Goal: Task Accomplishment & Management: Manage account settings

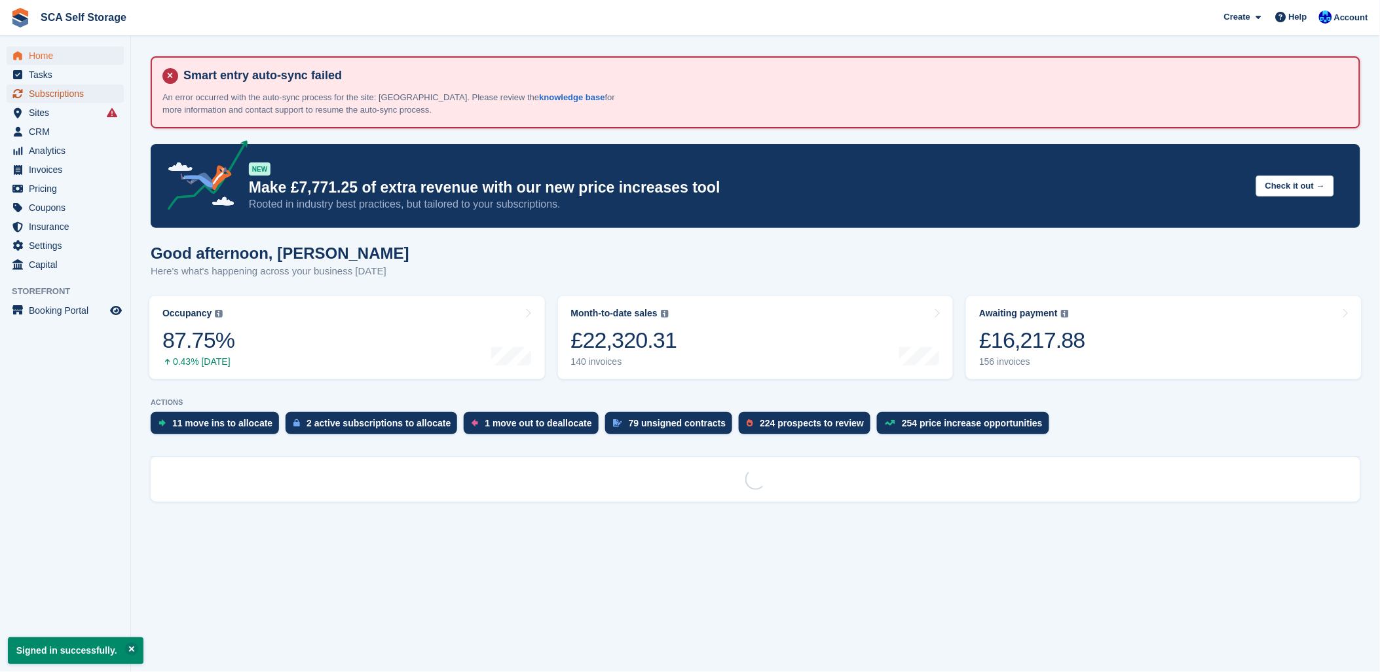
click at [51, 84] on span "Subscriptions" at bounding box center [68, 93] width 79 height 18
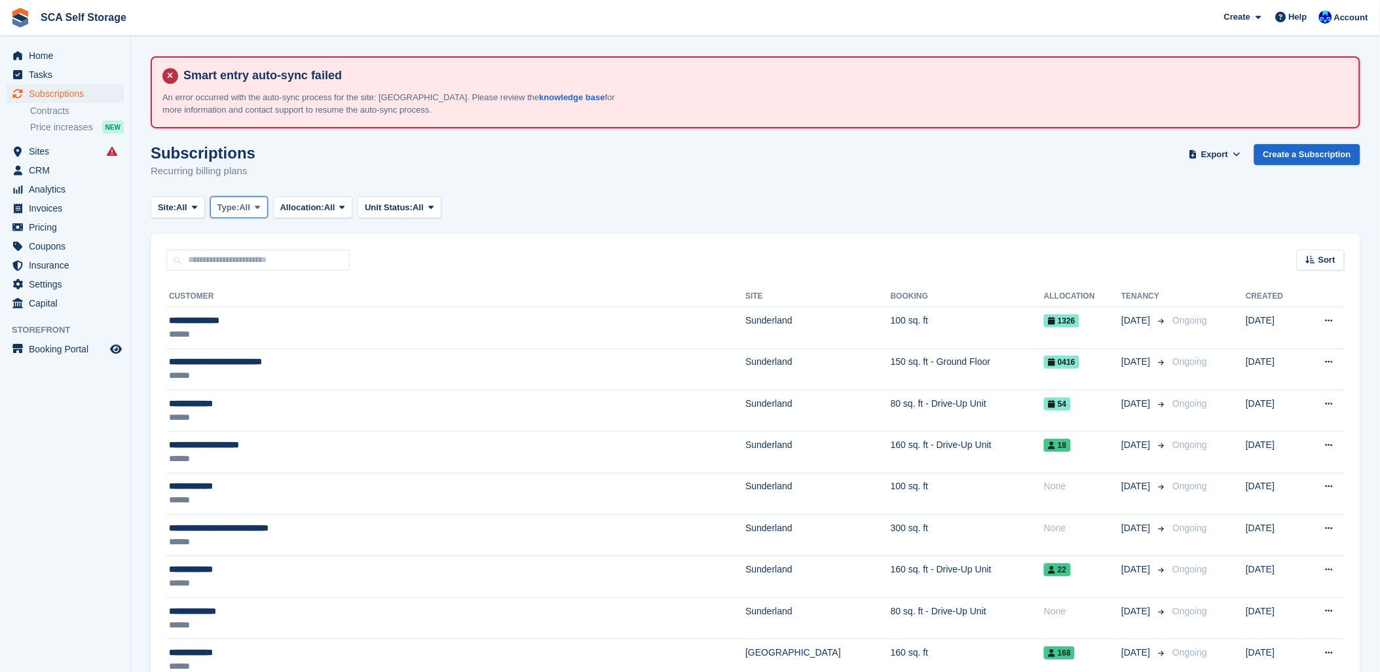
click at [217, 211] on button "Type: All" at bounding box center [239, 208] width 58 height 22
drag, startPoint x: 55, startPoint y: 205, endPoint x: 133, endPoint y: 202, distance: 78.0
click at [54, 205] on span "Invoices" at bounding box center [68, 208] width 79 height 18
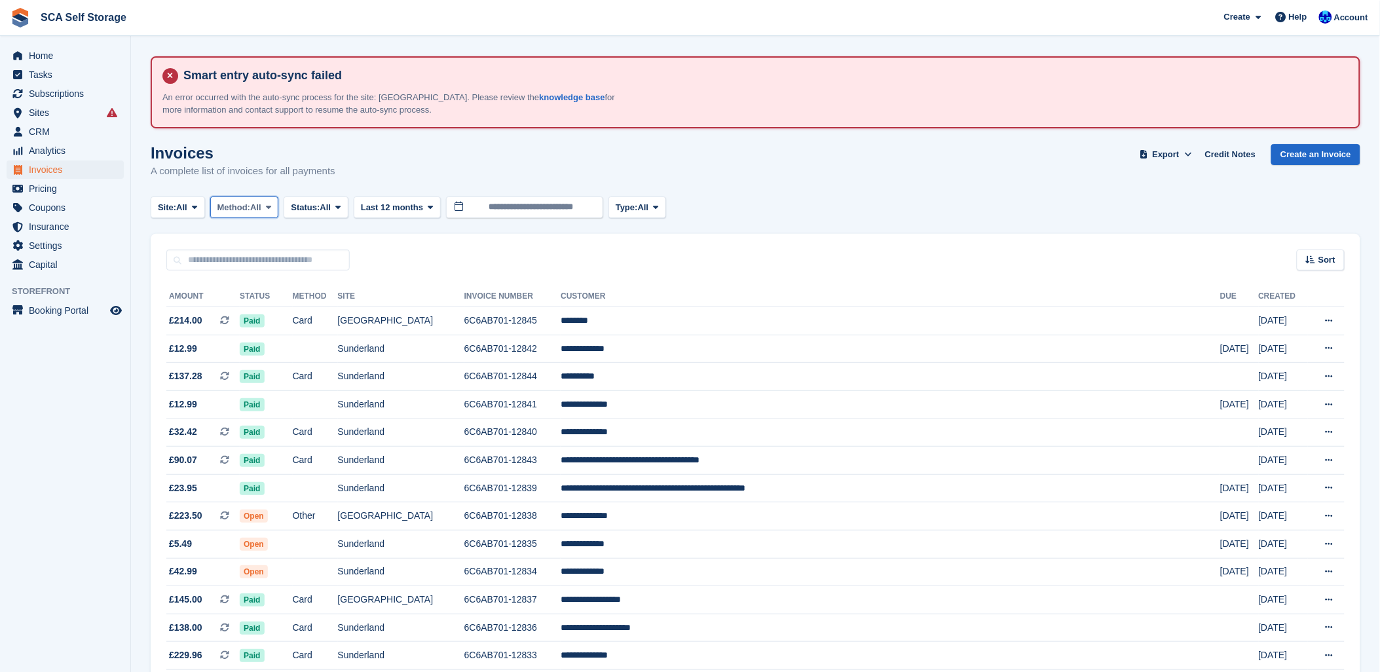
click at [251, 202] on span "Method:" at bounding box center [233, 207] width 33 height 13
click at [298, 221] on div "All Bank Transfer Cash Cheque Debit/Credit Card Direct Debit SEPA Direct Debit …" at bounding box center [273, 321] width 126 height 201
click at [308, 208] on span "Status:" at bounding box center [305, 207] width 29 height 13
click at [329, 310] on link "Open" at bounding box center [347, 309] width 114 height 24
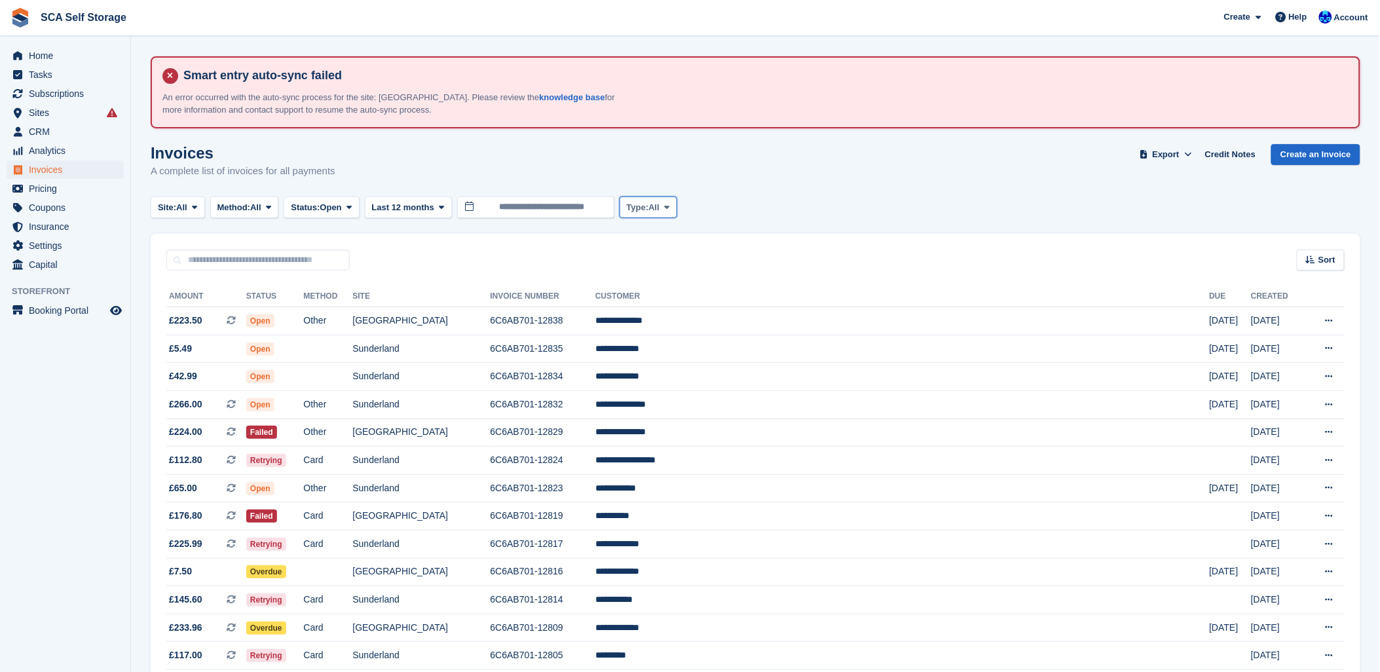
click at [658, 205] on span "All" at bounding box center [653, 207] width 11 height 13
click at [711, 305] on link "Subscription" at bounding box center [683, 309] width 114 height 24
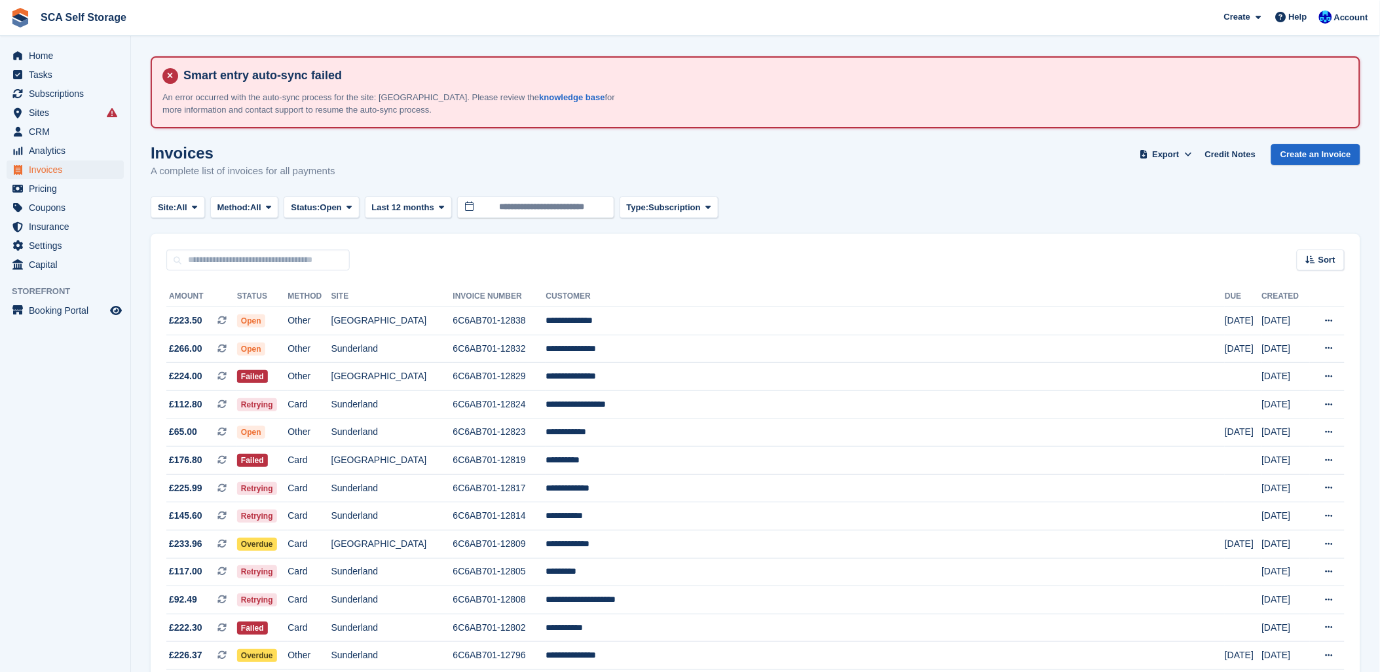
drag, startPoint x: 848, startPoint y: 181, endPoint x: 880, endPoint y: 160, distance: 38.9
click at [867, 166] on div "Invoices A complete list of invoices for all payments Export Export Invoices Ex…" at bounding box center [756, 169] width 1210 height 50
click at [42, 90] on span "Subscriptions" at bounding box center [68, 93] width 79 height 18
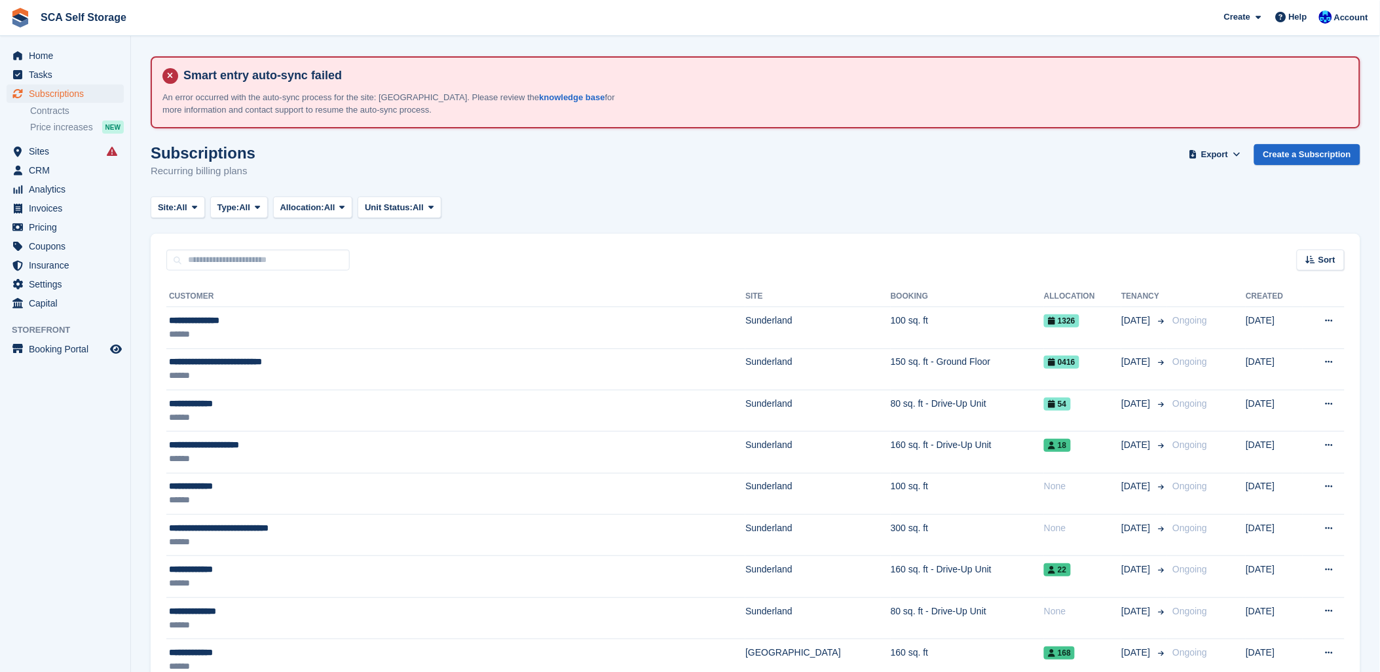
drag, startPoint x: 1332, startPoint y: 38, endPoint x: 1336, endPoint y: 30, distance: 9.1
drag, startPoint x: 1336, startPoint y: 30, endPoint x: 1338, endPoint y: 20, distance: 9.9
click at [1338, 20] on span "Account" at bounding box center [1351, 17] width 34 height 13
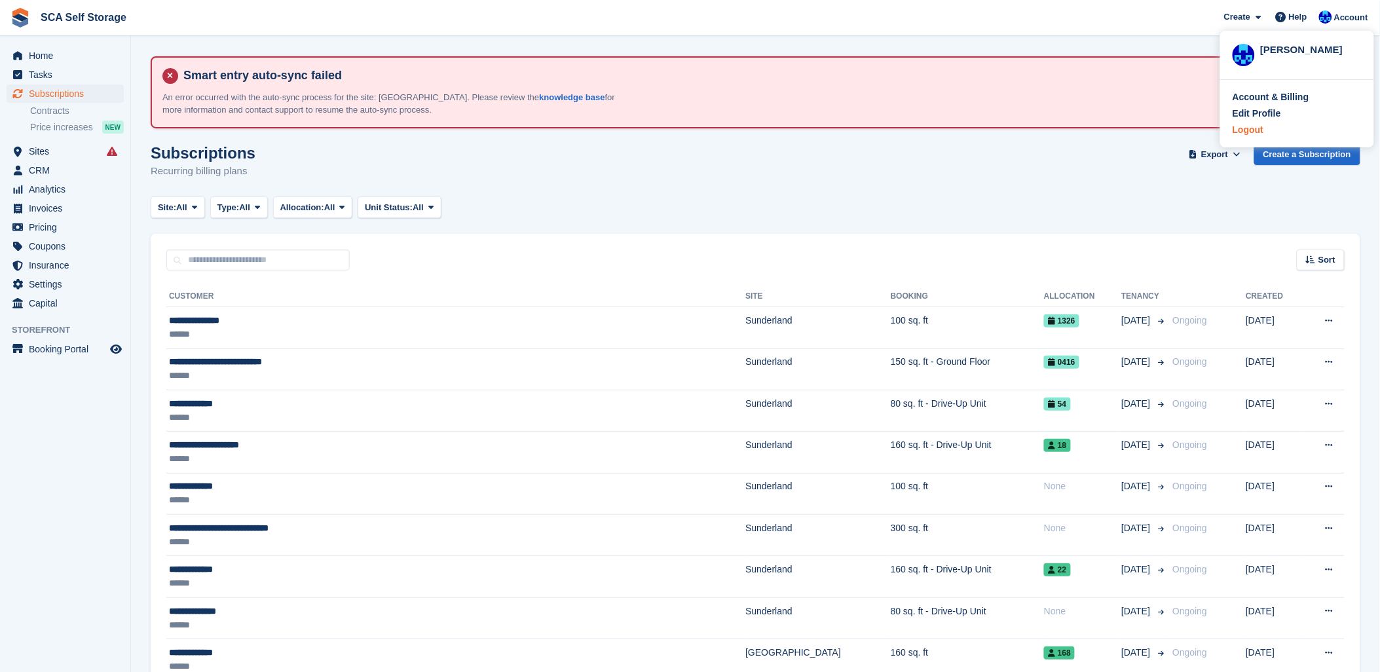
click at [1254, 129] on div "Logout" at bounding box center [1248, 130] width 31 height 14
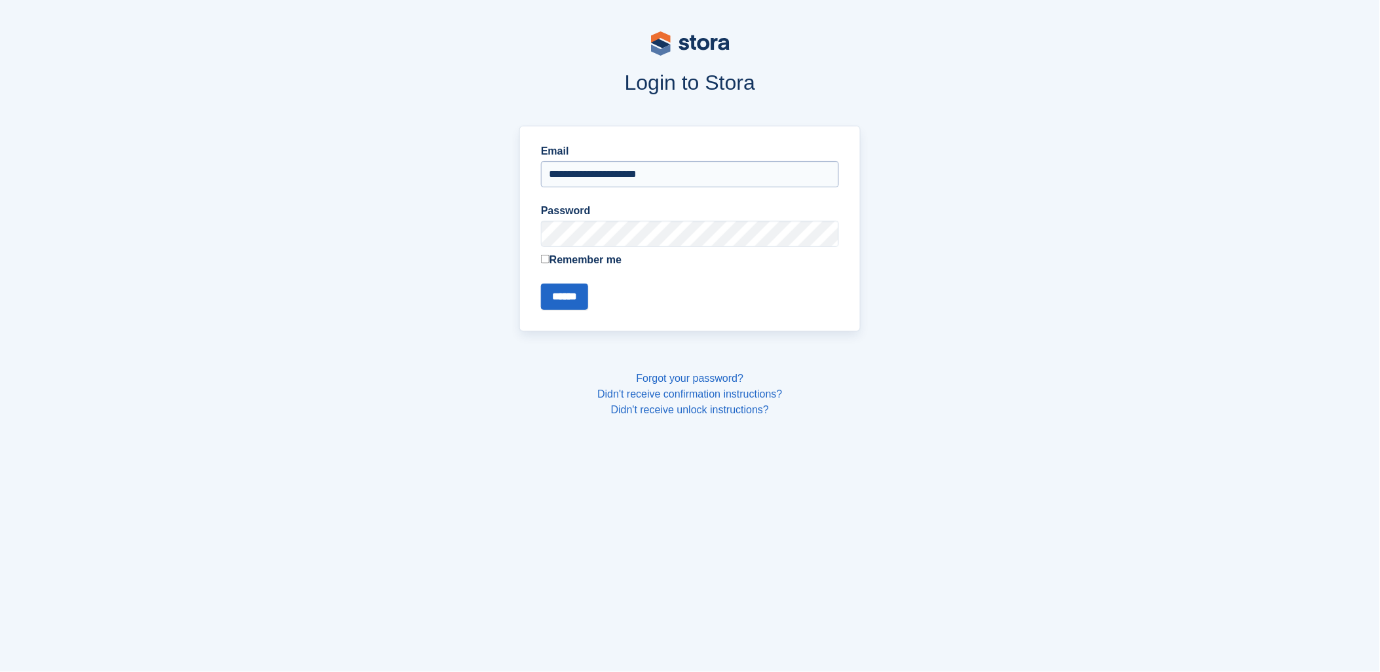
drag, startPoint x: 645, startPoint y: 178, endPoint x: 635, endPoint y: 179, distance: 9.3
click at [637, 179] on input "**********" at bounding box center [690, 174] width 298 height 26
type input "**********"
click at [575, 285] on input "******" at bounding box center [564, 297] width 47 height 26
